Goal: Transaction & Acquisition: Purchase product/service

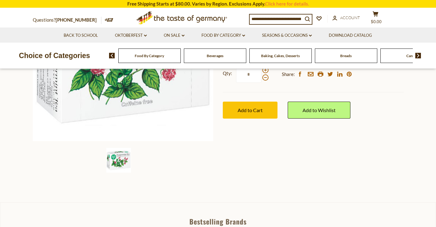
scroll to position [143, 0]
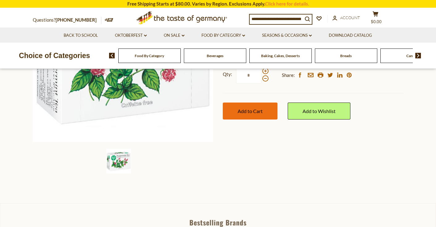
click at [254, 110] on span "Add to Cart" at bounding box center [250, 111] width 25 height 6
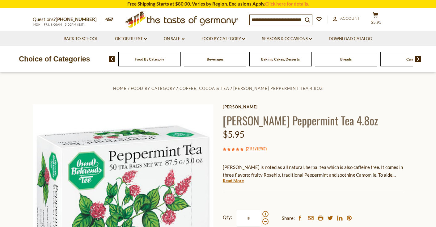
scroll to position [1, 0]
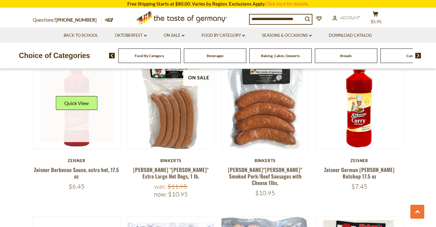
scroll to position [645, 0]
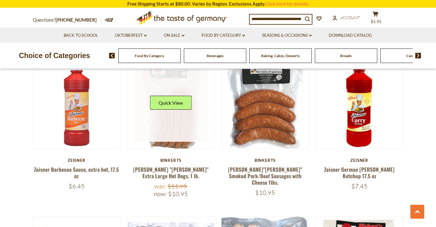
click at [172, 120] on link at bounding box center [171, 105] width 74 height 74
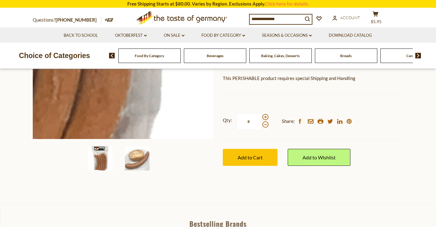
scroll to position [147, 0]
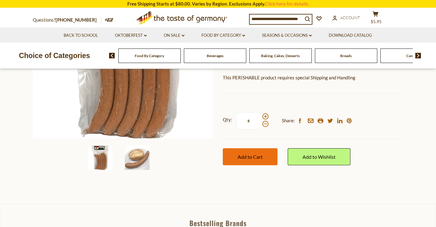
click at [245, 154] on span "Add to Cart" at bounding box center [250, 157] width 25 height 6
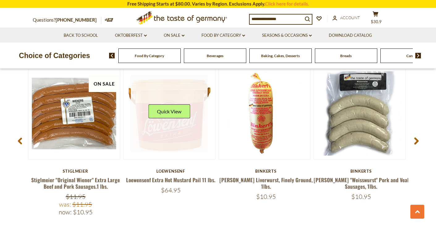
scroll to position [825, 0]
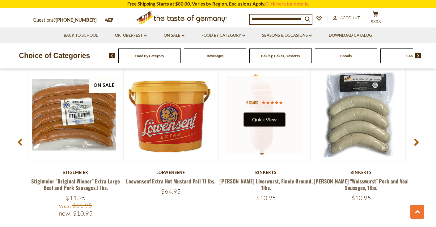
click at [259, 115] on button "Quick View" at bounding box center [264, 119] width 42 height 14
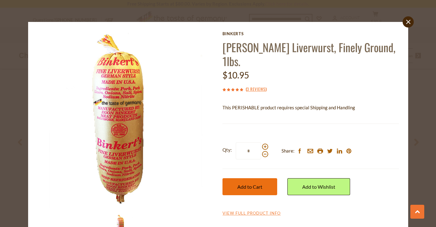
click at [254, 178] on button "Add to Cart" at bounding box center [249, 186] width 55 height 17
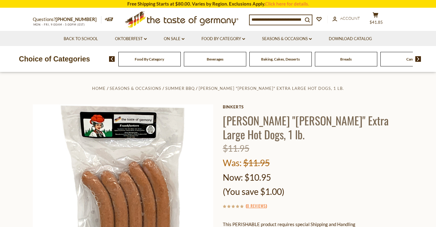
scroll to position [0, 0]
click at [140, 63] on div "Food By Category" at bounding box center [149, 59] width 62 height 15
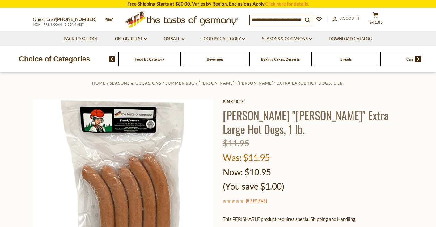
scroll to position [7, 0]
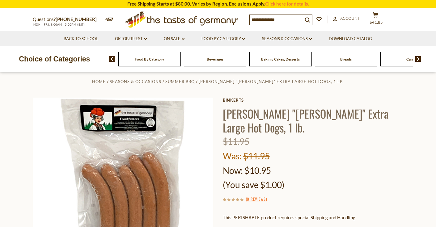
click at [139, 61] on div "Food By Category" at bounding box center [149, 59] width 62 height 15
click at [160, 62] on div "Food By Category" at bounding box center [149, 59] width 62 height 15
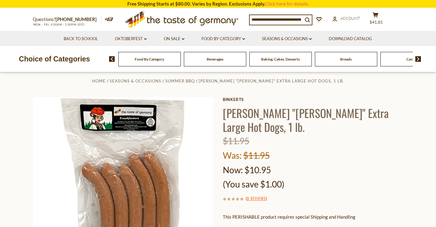
scroll to position [8, 0]
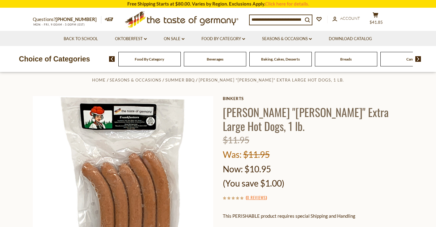
click at [148, 59] on span "Food By Category" at bounding box center [149, 59] width 29 height 5
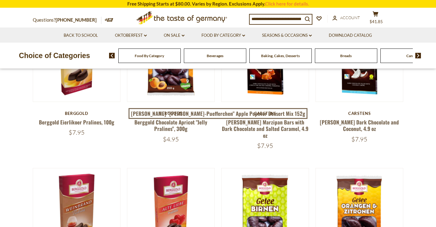
scroll to position [129, 0]
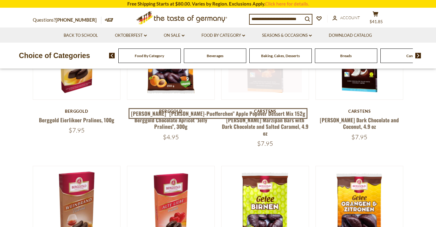
click at [265, 87] on link at bounding box center [265, 56] width 74 height 74
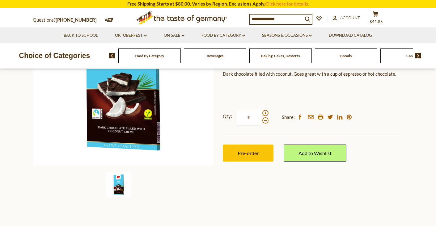
scroll to position [120, 0]
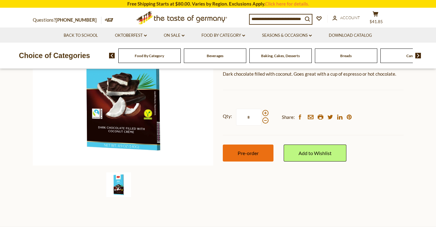
click at [245, 157] on button "Pre-order" at bounding box center [248, 153] width 51 height 17
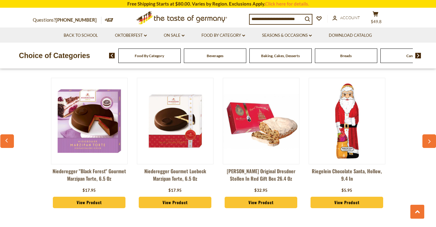
scroll to position [458, 0]
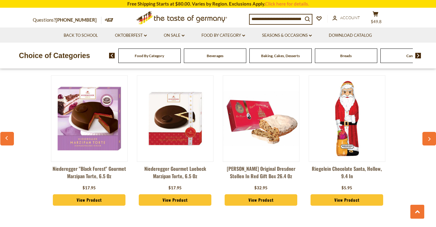
click at [66, 109] on img at bounding box center [89, 119] width 76 height 76
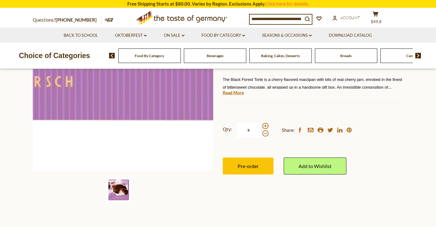
scroll to position [114, 0]
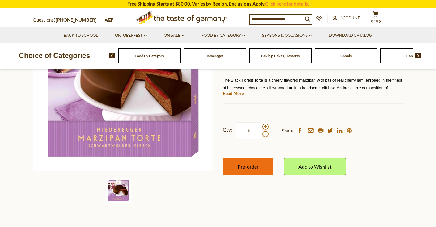
click at [241, 161] on button "Pre-order" at bounding box center [248, 166] width 51 height 17
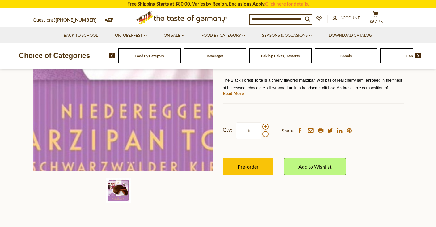
click at [111, 137] on img at bounding box center [123, 81] width 181 height 181
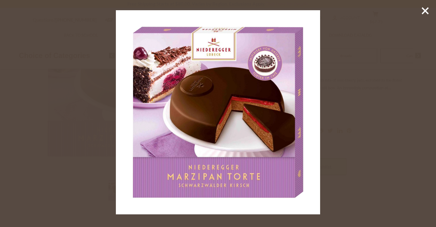
click at [157, 75] on img at bounding box center [218, 112] width 204 height 204
click at [188, 187] on img at bounding box center [218, 112] width 204 height 204
click at [173, 60] on img at bounding box center [218, 112] width 204 height 204
click at [180, 57] on img at bounding box center [218, 112] width 204 height 204
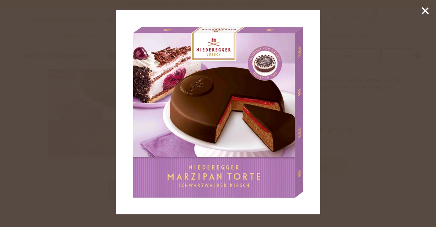
click at [180, 57] on img at bounding box center [218, 112] width 204 height 204
click at [424, 9] on icon at bounding box center [424, 10] width 9 height 9
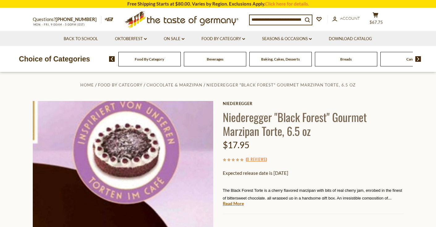
scroll to position [3, 0]
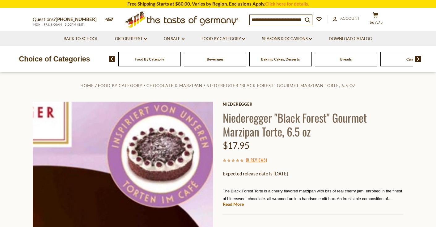
click at [166, 146] on img at bounding box center [123, 192] width 181 height 181
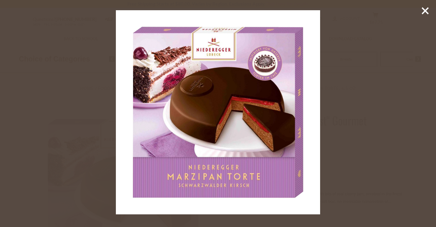
scroll to position [2, 0]
click at [423, 12] on icon at bounding box center [424, 10] width 9 height 9
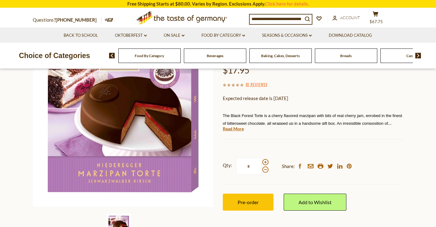
scroll to position [79, 0]
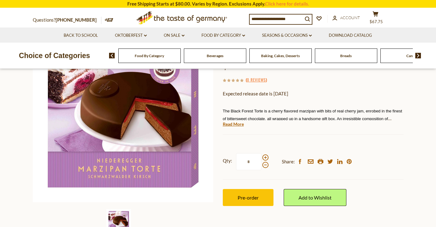
click at [264, 161] on div at bounding box center [265, 161] width 6 height 14
click at [261, 161] on input "*" at bounding box center [248, 161] width 25 height 17
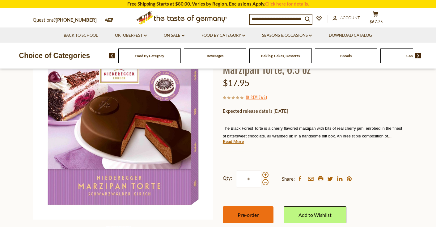
scroll to position [65, 0]
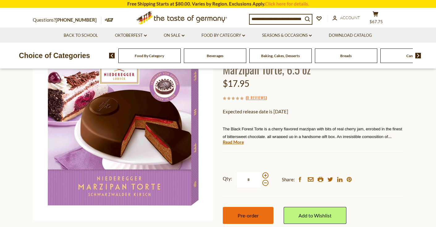
click at [264, 208] on button "Pre-order" at bounding box center [248, 215] width 51 height 17
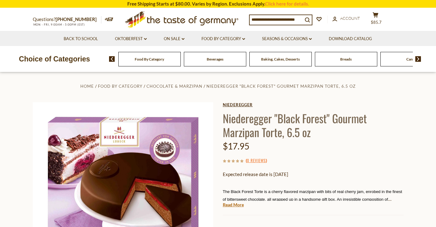
scroll to position [3, 0]
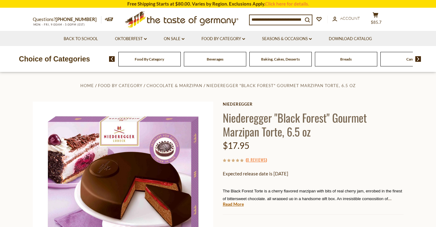
click at [163, 62] on div "Food By Category" at bounding box center [149, 59] width 62 height 15
click at [154, 61] on div "Food By Category" at bounding box center [149, 59] width 62 height 15
click at [161, 62] on div "Food By Category" at bounding box center [149, 59] width 62 height 15
click at [137, 57] on span "Food By Category" at bounding box center [149, 59] width 29 height 5
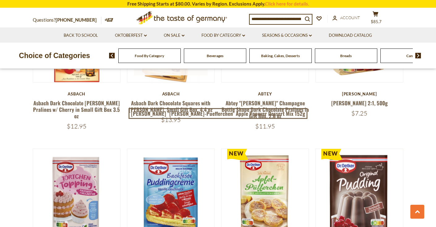
scroll to position [1205, 0]
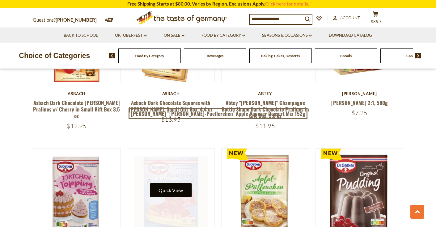
click at [177, 183] on button "Quick View" at bounding box center [171, 190] width 42 height 14
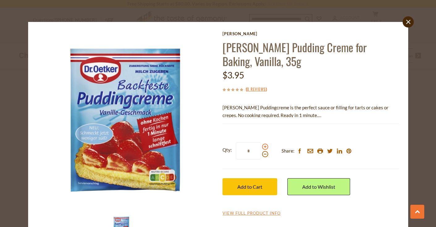
click at [265, 147] on span at bounding box center [265, 147] width 6 height 6
click at [261, 147] on input "*" at bounding box center [248, 150] width 25 height 17
click at [265, 147] on span at bounding box center [265, 147] width 6 height 6
click at [261, 147] on input "*" at bounding box center [248, 150] width 25 height 17
type input "*"
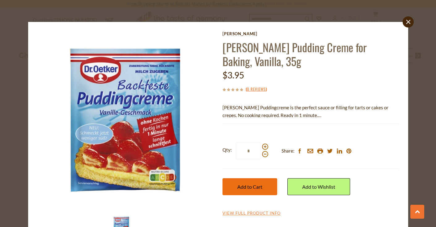
click at [257, 185] on span "Add to Cart" at bounding box center [249, 187] width 25 height 6
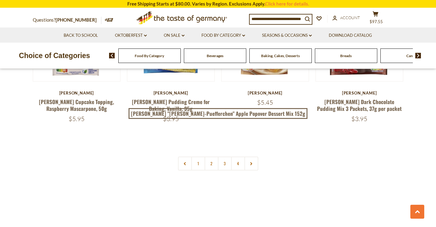
scroll to position [1360, 0]
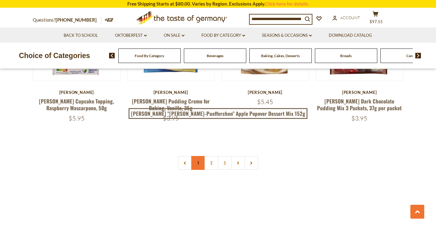
click at [198, 156] on link "1" at bounding box center [198, 163] width 14 height 14
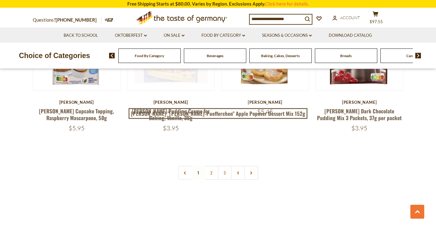
scroll to position [1351, 0]
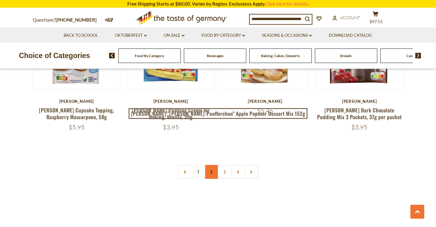
click at [211, 165] on link "2" at bounding box center [211, 172] width 14 height 14
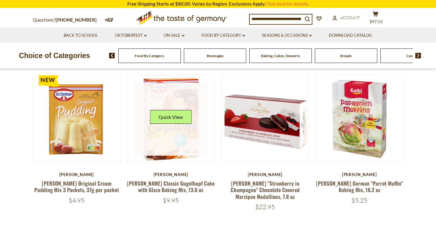
scroll to position [65, 0]
click at [166, 116] on button "Quick View" at bounding box center [171, 117] width 42 height 14
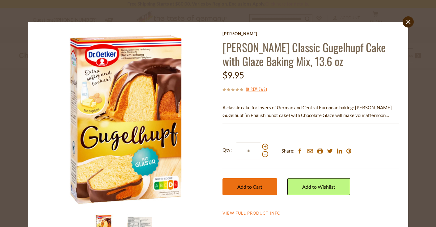
click at [252, 191] on button "Add to Cart" at bounding box center [249, 186] width 55 height 17
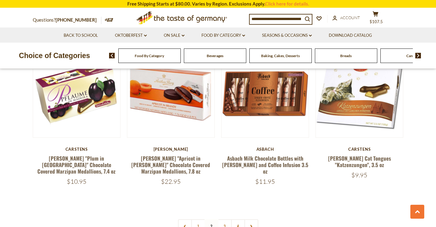
scroll to position [1310, 0]
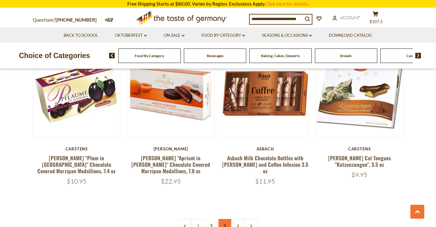
click at [224, 219] on link "3" at bounding box center [225, 226] width 14 height 14
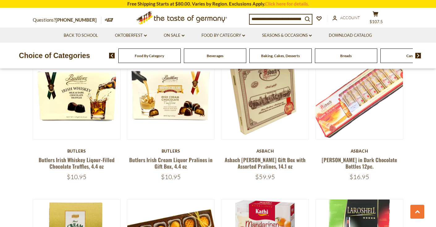
scroll to position [384, 0]
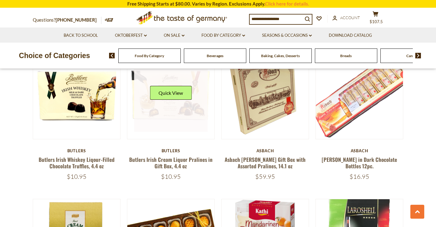
click at [169, 106] on link at bounding box center [171, 96] width 74 height 74
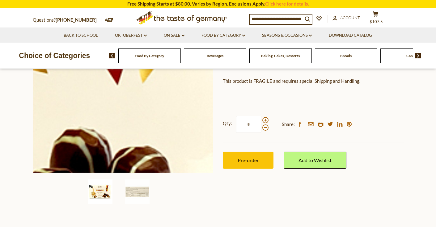
scroll to position [113, 0]
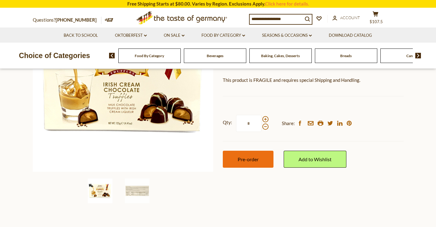
click at [242, 161] on span "Pre-order" at bounding box center [248, 159] width 21 height 6
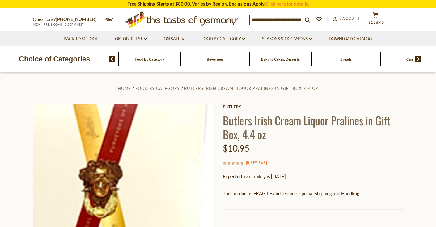
scroll to position [0, 0]
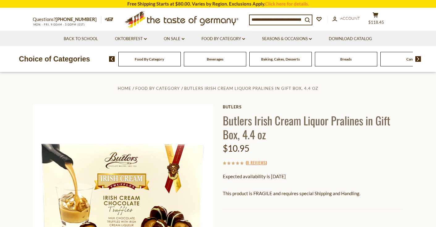
click at [112, 59] on img at bounding box center [112, 59] width 6 height 6
click at [158, 61] on div "Food By Category" at bounding box center [149, 59] width 62 height 15
click at [158, 62] on div "Food By Category" at bounding box center [149, 59] width 62 height 15
click at [112, 59] on img at bounding box center [112, 59] width 6 height 6
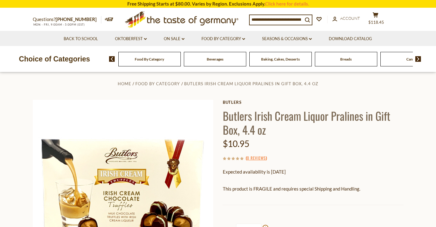
scroll to position [4, 0]
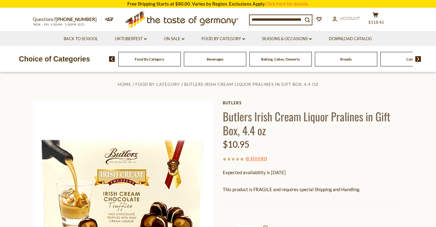
click at [111, 59] on img at bounding box center [112, 59] width 6 height 6
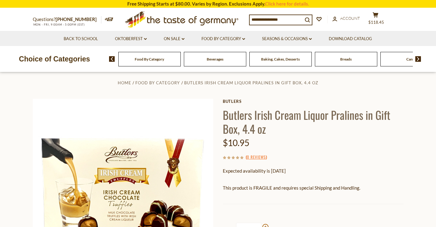
scroll to position [3, 0]
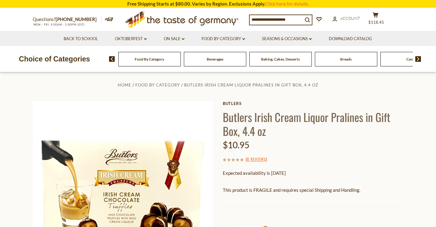
click at [137, 60] on span "Food By Category" at bounding box center [149, 59] width 29 height 5
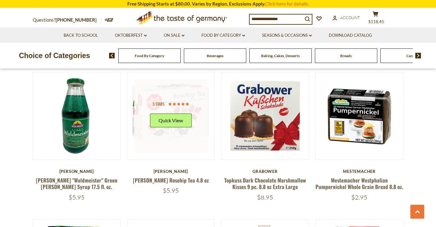
scroll to position [1115, 0]
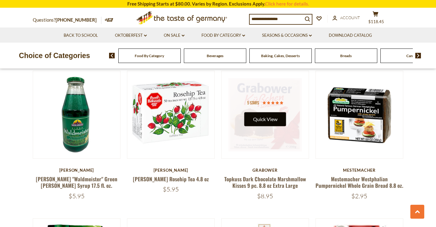
click at [262, 112] on button "Quick View" at bounding box center [265, 119] width 42 height 14
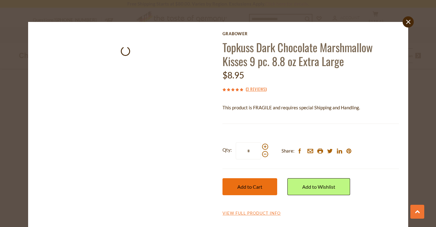
click at [253, 188] on span "Add to Cart" at bounding box center [249, 187] width 25 height 6
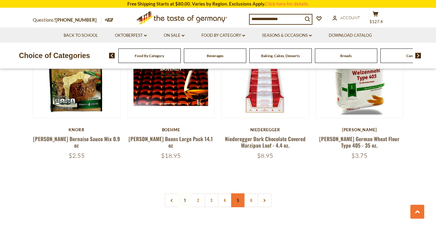
scroll to position [1303, 0]
click at [200, 193] on link "2" at bounding box center [198, 200] width 14 height 14
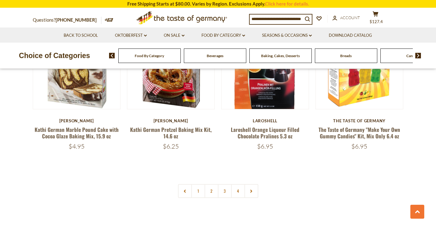
scroll to position [1320, 0]
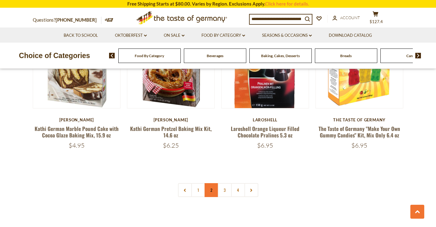
click at [213, 183] on link "2" at bounding box center [211, 190] width 14 height 14
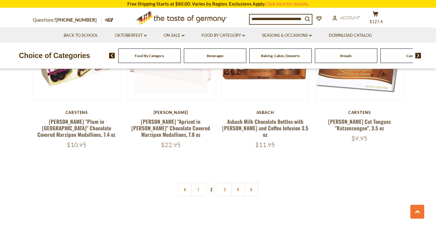
scroll to position [1347, 0]
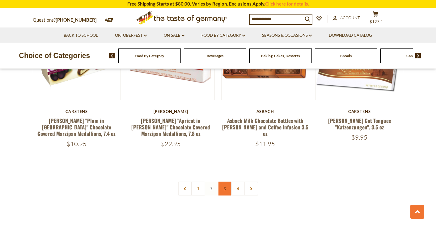
click at [225, 182] on link "3" at bounding box center [225, 189] width 14 height 14
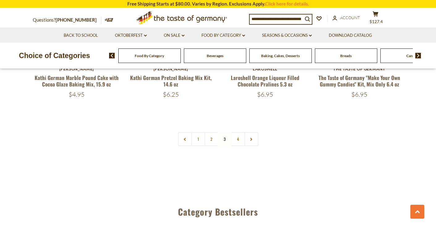
scroll to position [1372, 0]
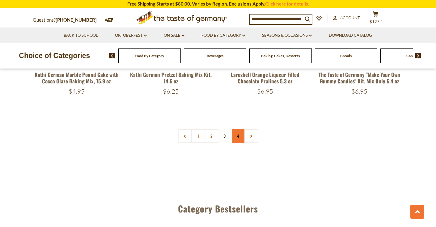
click at [237, 130] on link "4" at bounding box center [238, 136] width 14 height 14
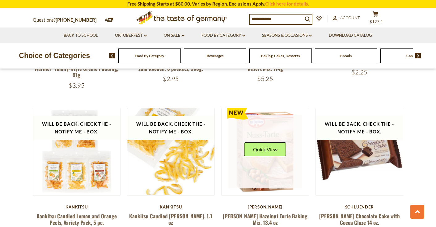
scroll to position [637, 0]
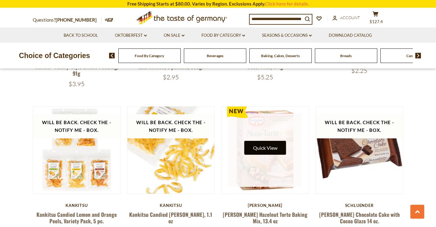
click at [267, 142] on button "Quick View" at bounding box center [265, 148] width 42 height 14
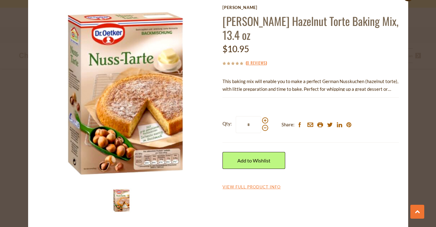
scroll to position [26, 0]
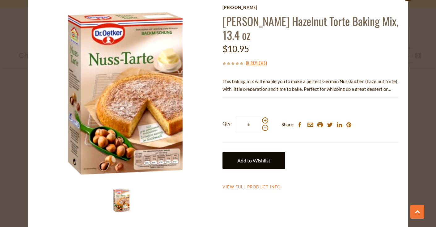
click at [248, 161] on link "Add to Wishlist" at bounding box center [253, 160] width 63 height 17
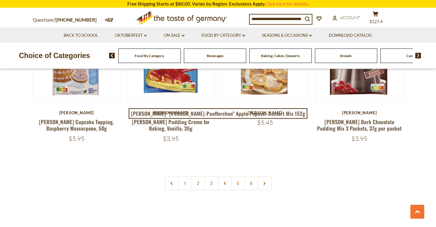
scroll to position [1446, 0]
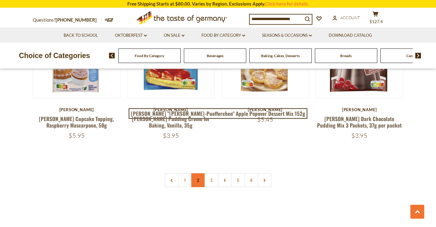
click at [196, 173] on link "2" at bounding box center [198, 180] width 14 height 14
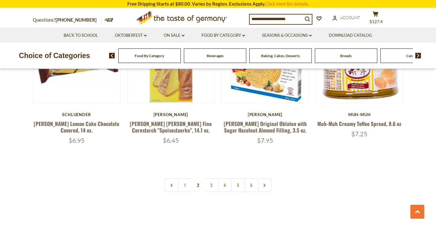
scroll to position [1436, 0]
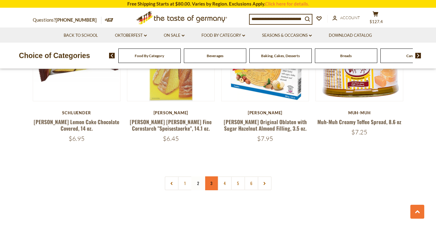
click at [212, 176] on link "3" at bounding box center [211, 183] width 14 height 14
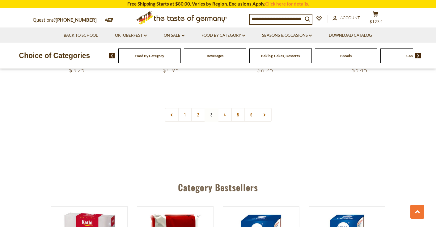
scroll to position [1505, 0]
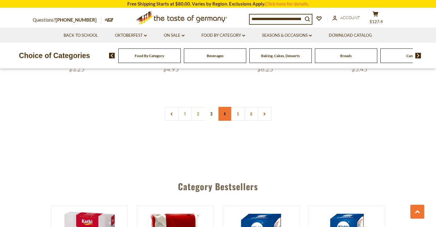
click at [225, 107] on link "4" at bounding box center [225, 114] width 14 height 14
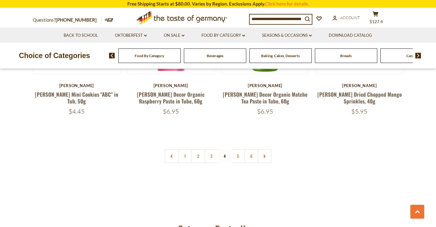
scroll to position [1464, 0]
click at [239, 149] on link "5" at bounding box center [238, 156] width 14 height 14
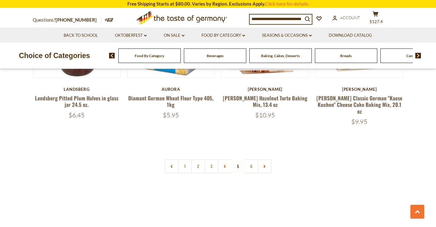
scroll to position [1450, 0]
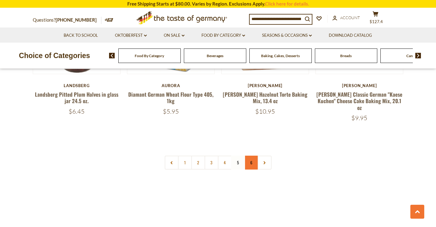
click at [252, 156] on link "6" at bounding box center [251, 163] width 14 height 14
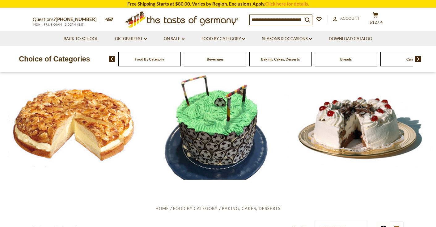
scroll to position [0, 0]
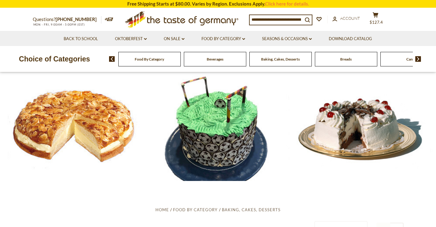
click at [340, 61] on span "Breads" at bounding box center [345, 59] width 11 height 5
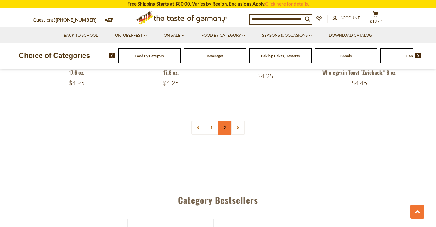
scroll to position [1480, 0]
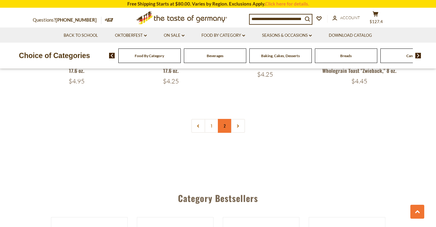
click at [225, 128] on link "2" at bounding box center [225, 126] width 14 height 14
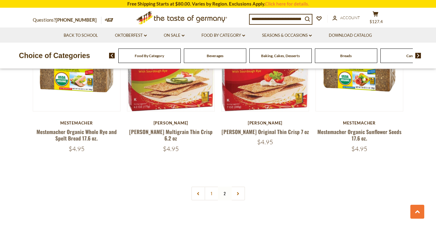
scroll to position [822, 0]
click at [378, 21] on span "$127.4" at bounding box center [375, 21] width 13 height 5
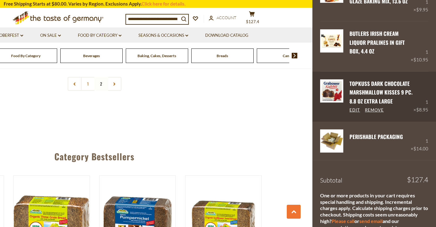
scroll to position [350, 0]
